Goal: Manage account settings

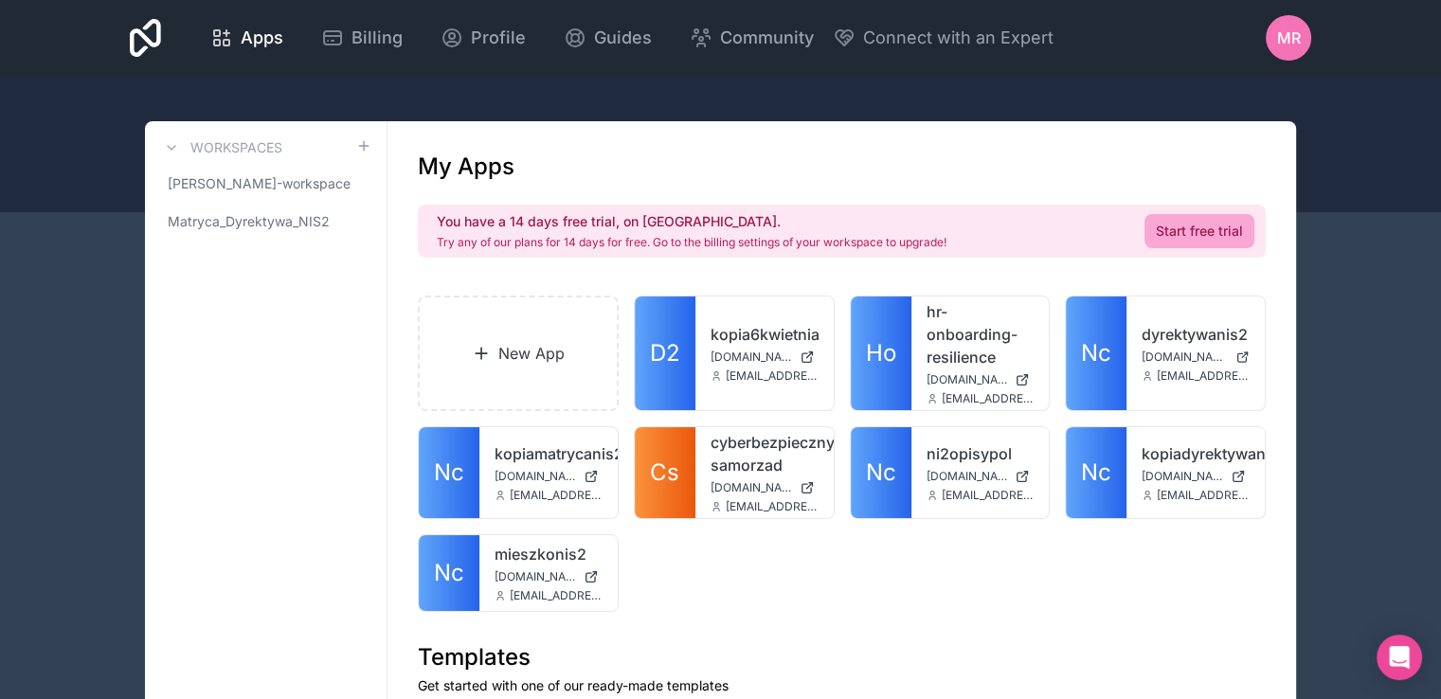
click at [1287, 36] on span "MR" at bounding box center [1289, 38] width 24 height 23
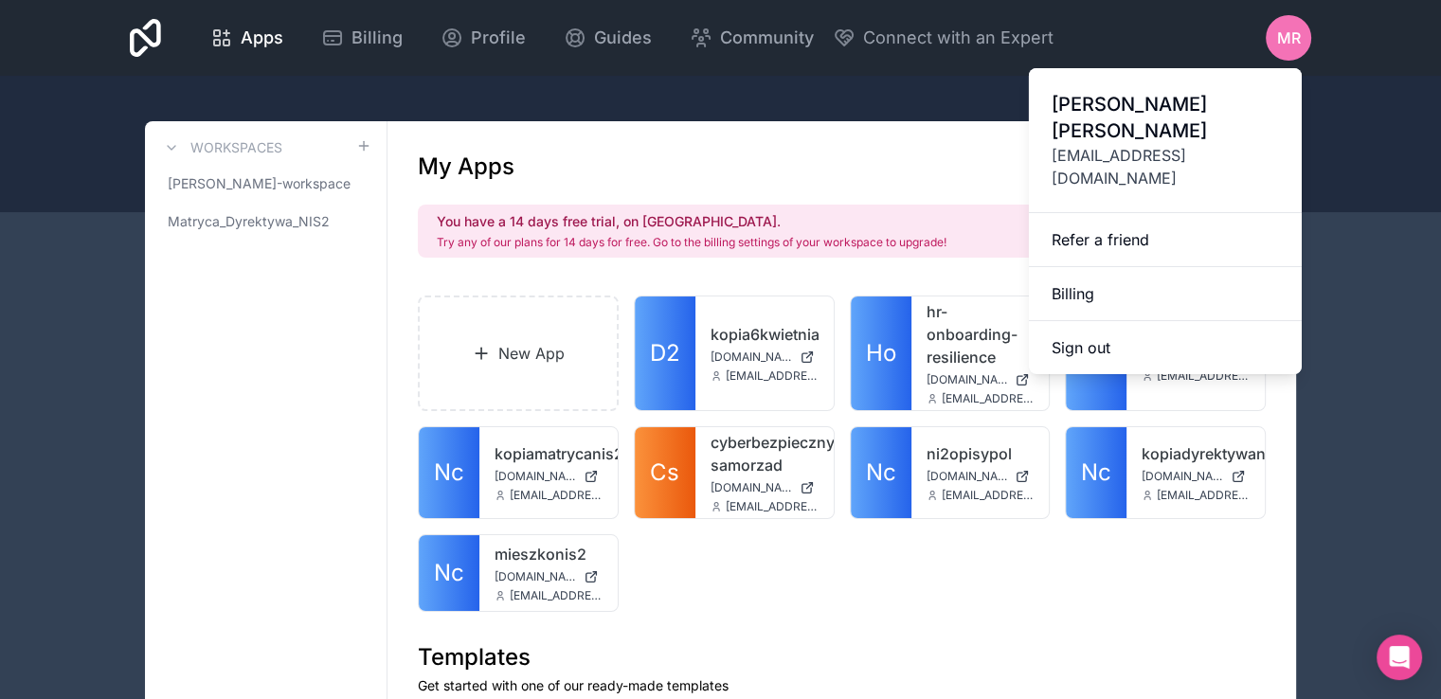
drag, startPoint x: 1087, startPoint y: 304, endPoint x: 741, endPoint y: 116, distance: 393.9
click at [747, 118] on div "Apps Billing Profile Guides Community Connect with an Expert MR Billing Profile…" at bounding box center [720, 349] width 1441 height 699
click at [1351, 131] on div at bounding box center [720, 144] width 1441 height 136
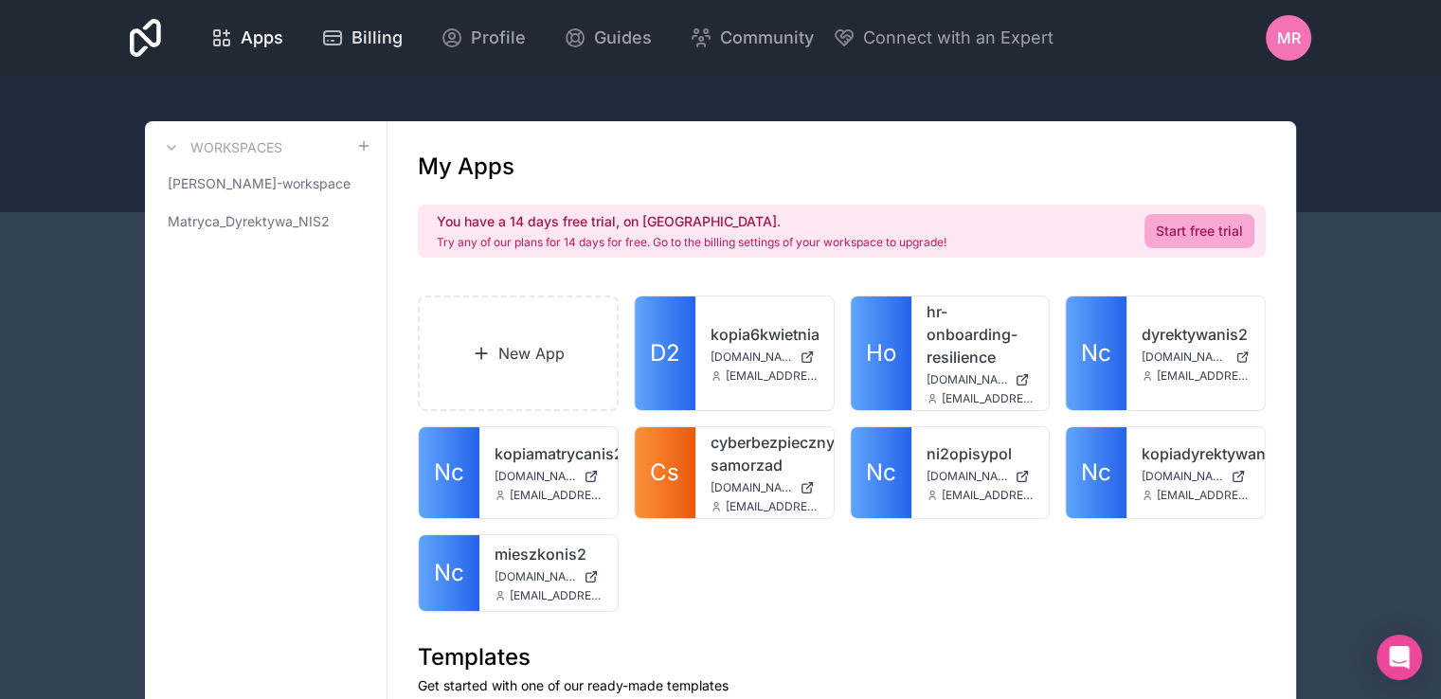
click at [364, 35] on span "Billing" at bounding box center [377, 38] width 51 height 27
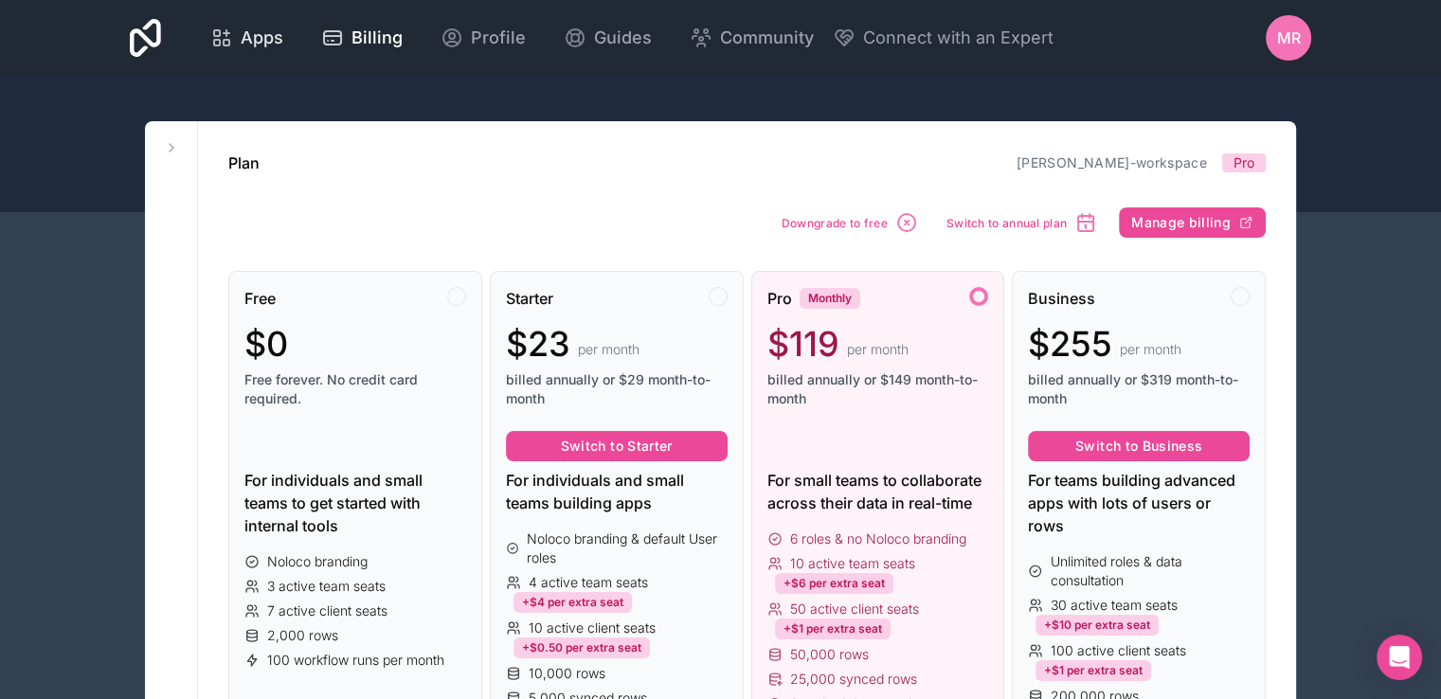
click at [254, 39] on span "Apps" at bounding box center [262, 38] width 43 height 27
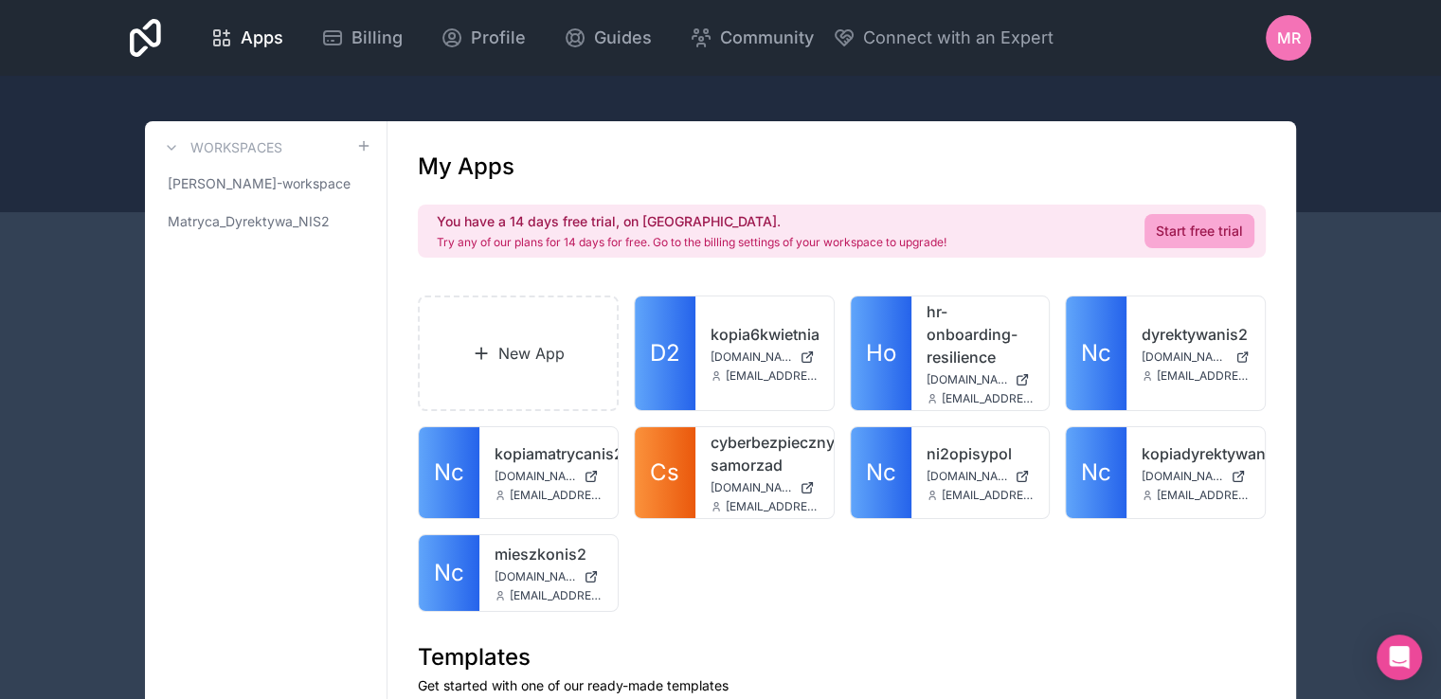
click at [1294, 37] on span "MR" at bounding box center [1289, 38] width 24 height 23
click at [497, 33] on span "Profile" at bounding box center [498, 38] width 55 height 27
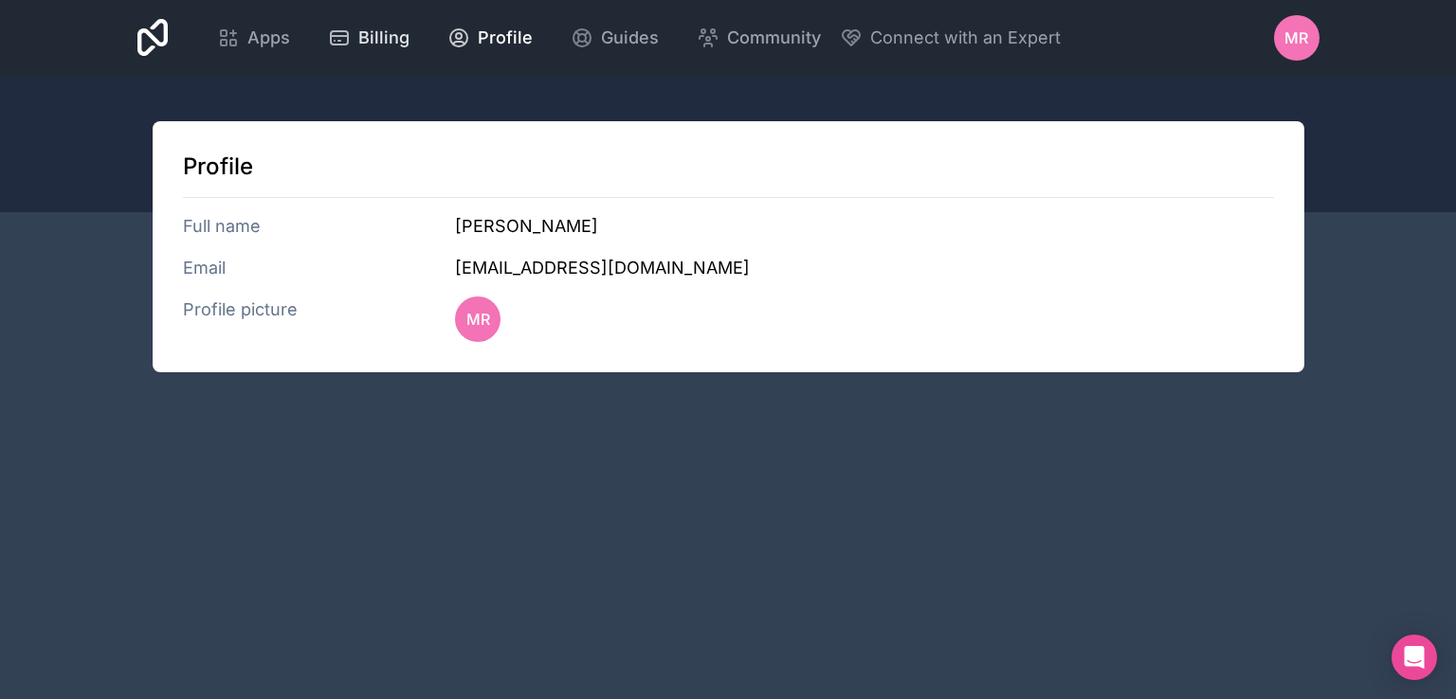
click at [359, 28] on span "Billing" at bounding box center [383, 38] width 51 height 27
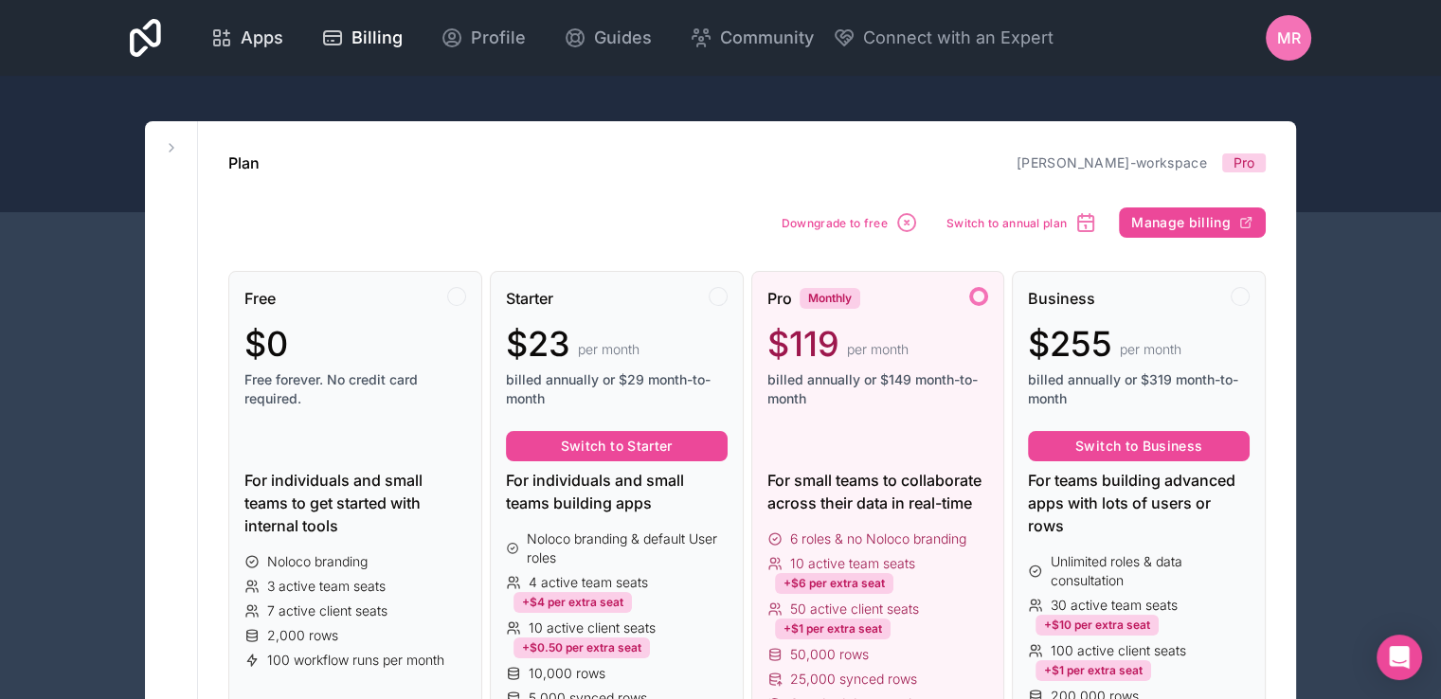
click at [253, 40] on span "Apps" at bounding box center [262, 38] width 43 height 27
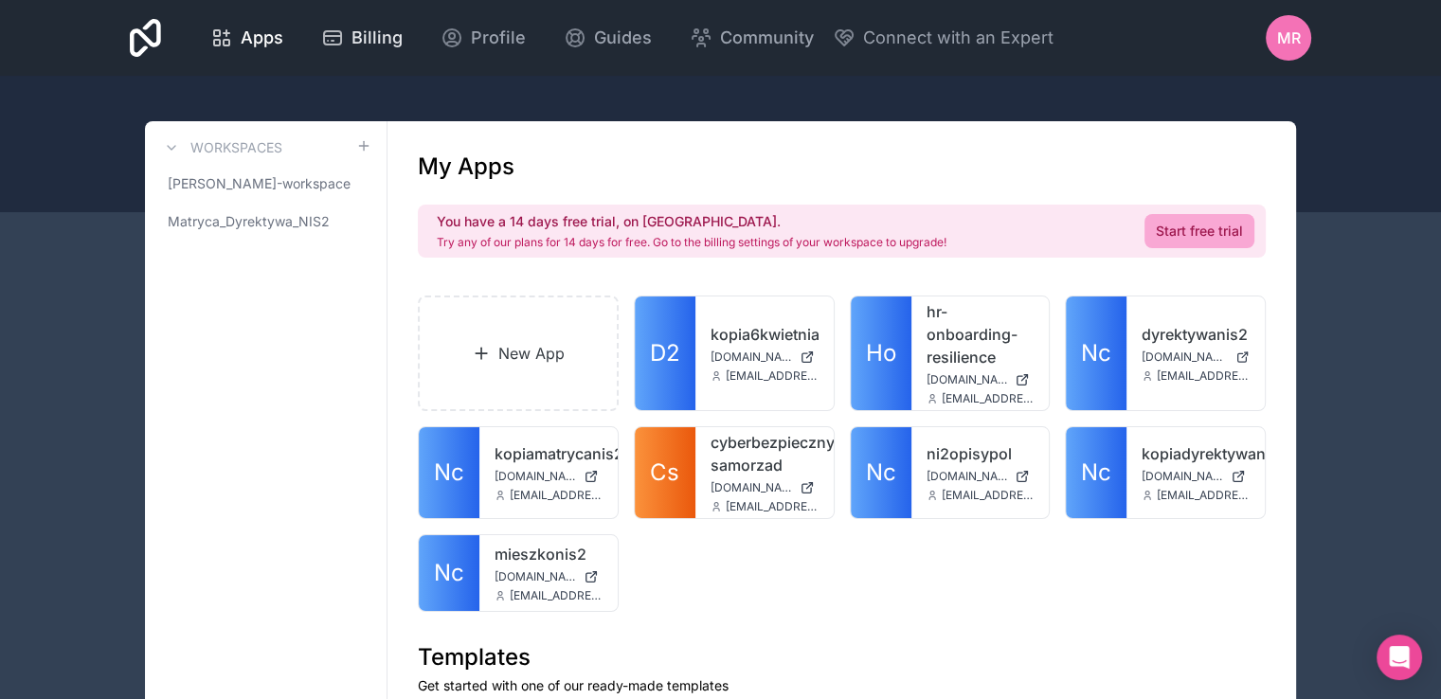
click at [375, 38] on span "Billing" at bounding box center [377, 38] width 51 height 27
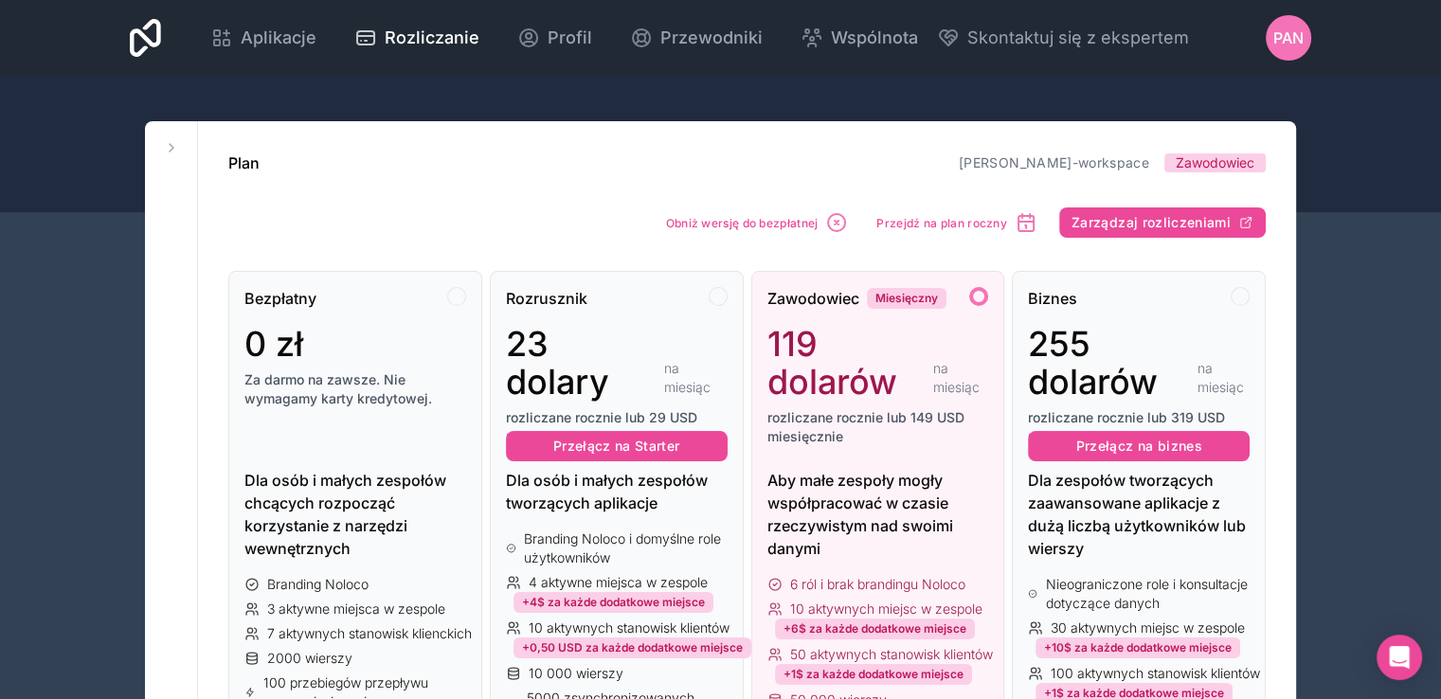
click at [1282, 33] on font "PAN" at bounding box center [1289, 37] width 30 height 19
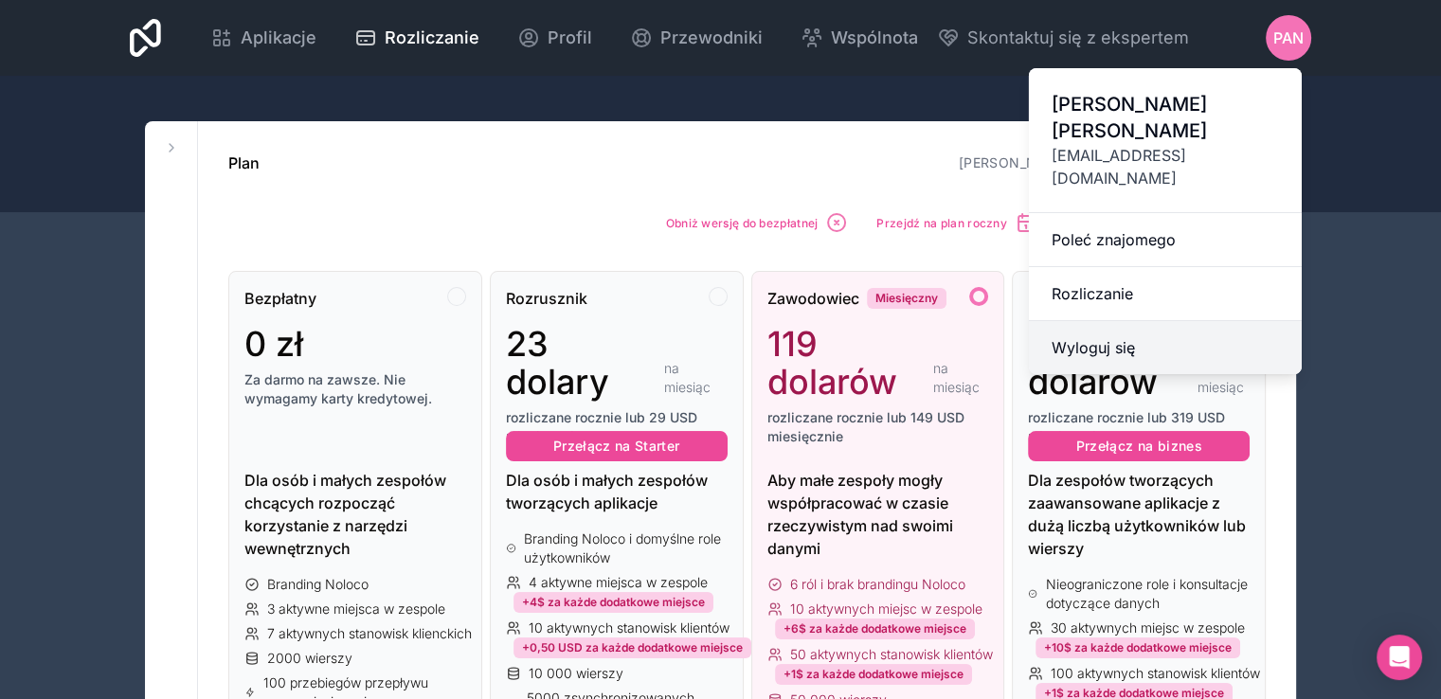
click at [1102, 321] on button "Wyloguj się" at bounding box center [1165, 347] width 273 height 53
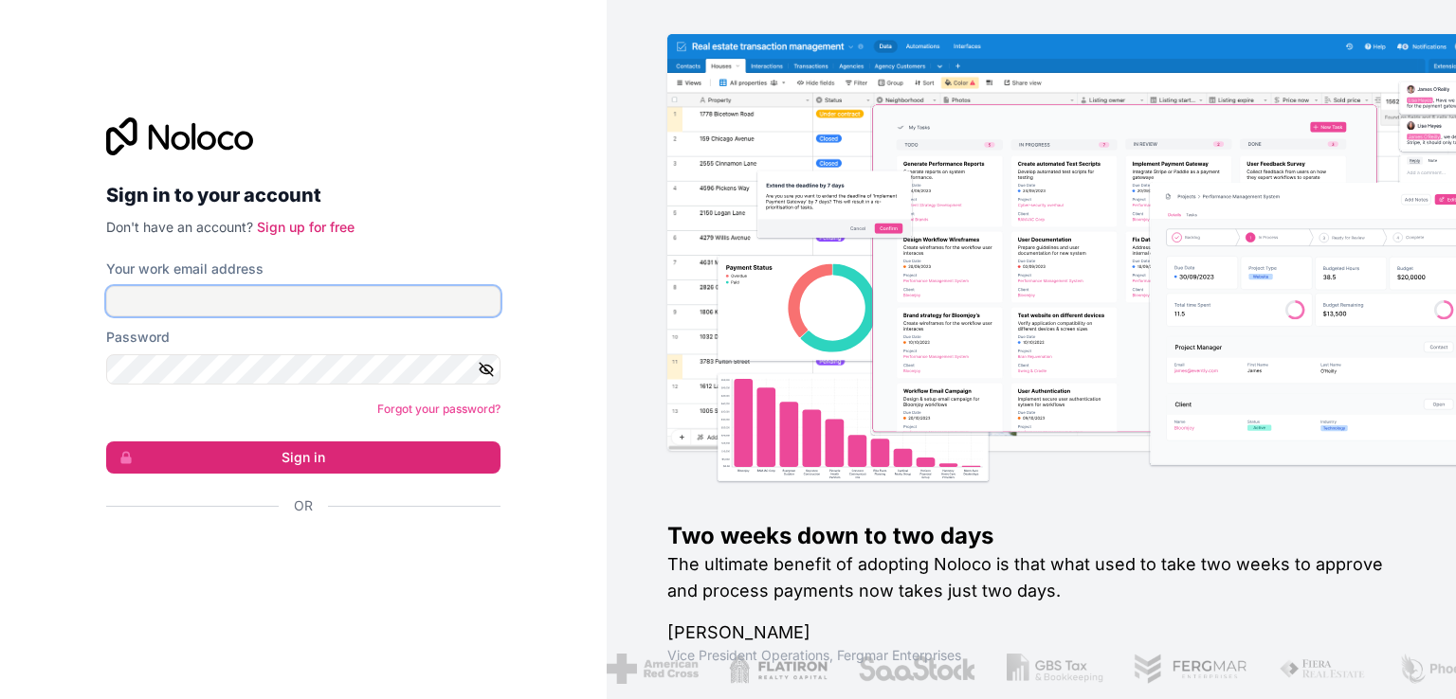
type input "[EMAIL_ADDRESS][DOMAIN_NAME]"
